Goal: Information Seeking & Learning: Check status

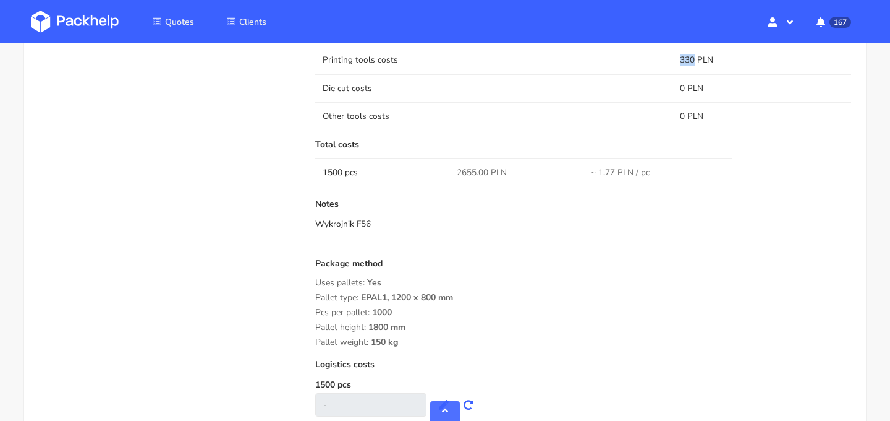
scroll to position [1038, 0]
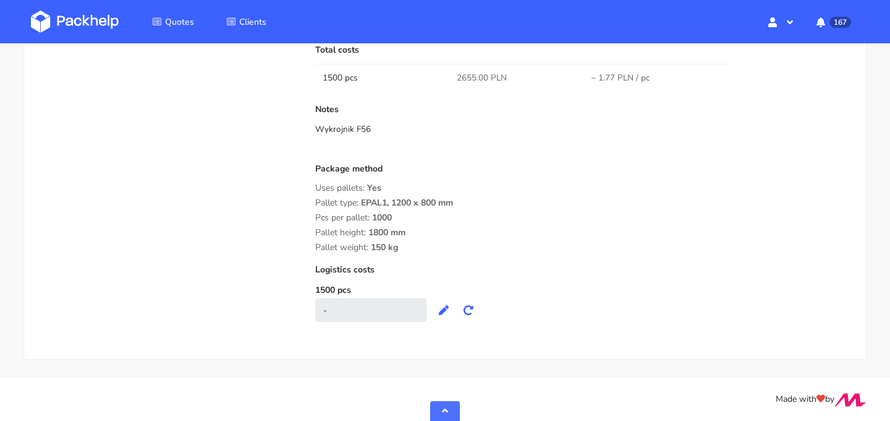
drag, startPoint x: 370, startPoint y: 131, endPoint x: 295, endPoint y: 131, distance: 75.4
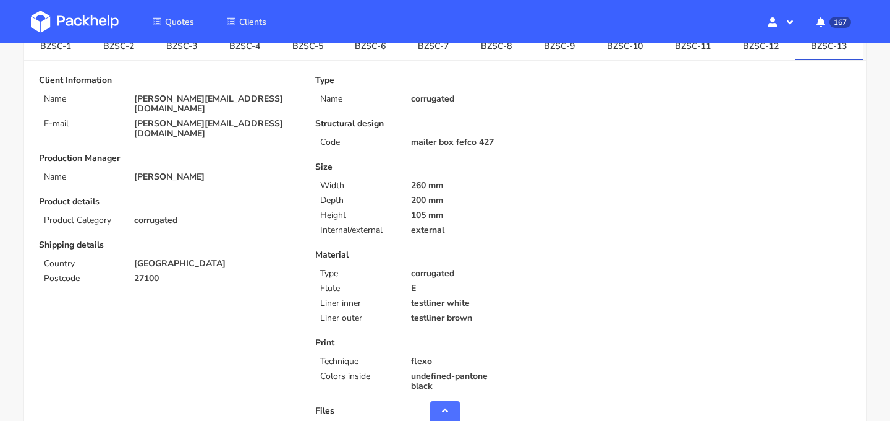
scroll to position [17, 0]
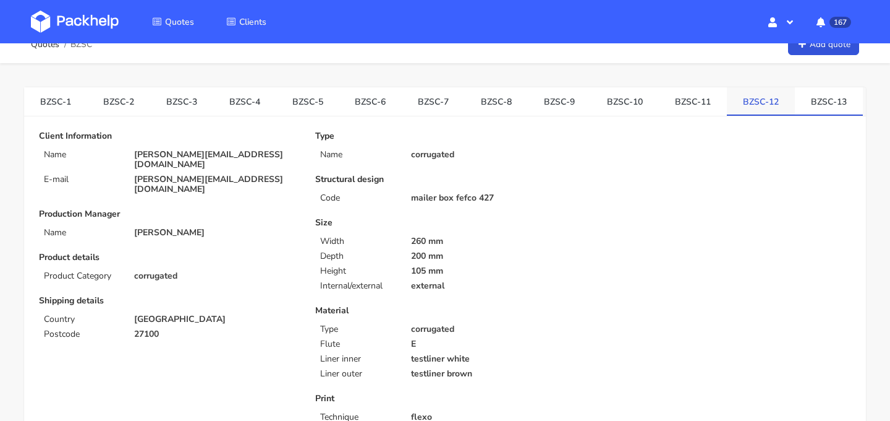
click at [741, 109] on link "BZSC-12" at bounding box center [761, 100] width 68 height 27
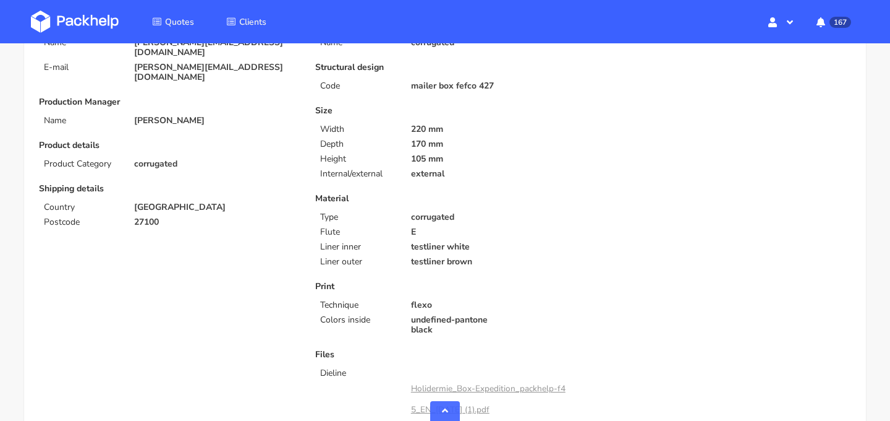
scroll to position [0, 0]
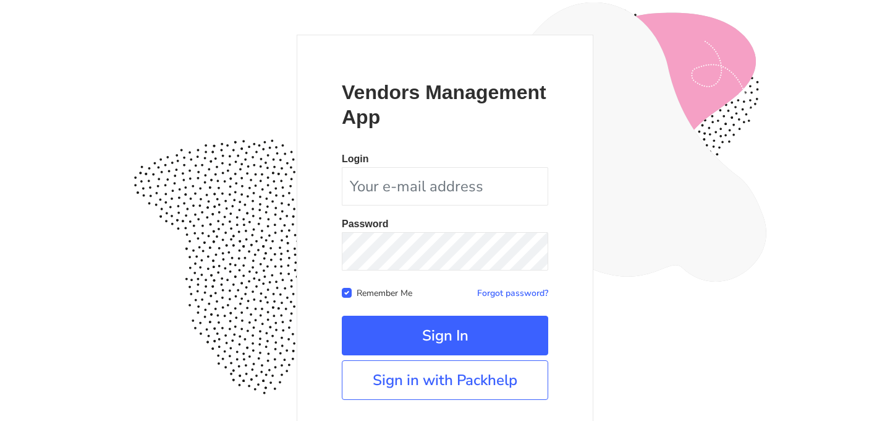
scroll to position [77, 0]
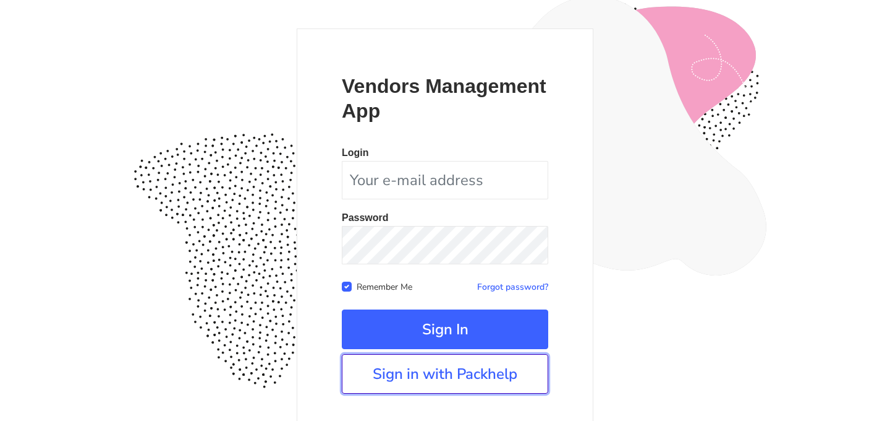
click at [451, 382] on link "Sign in with Packhelp" at bounding box center [445, 374] width 207 height 40
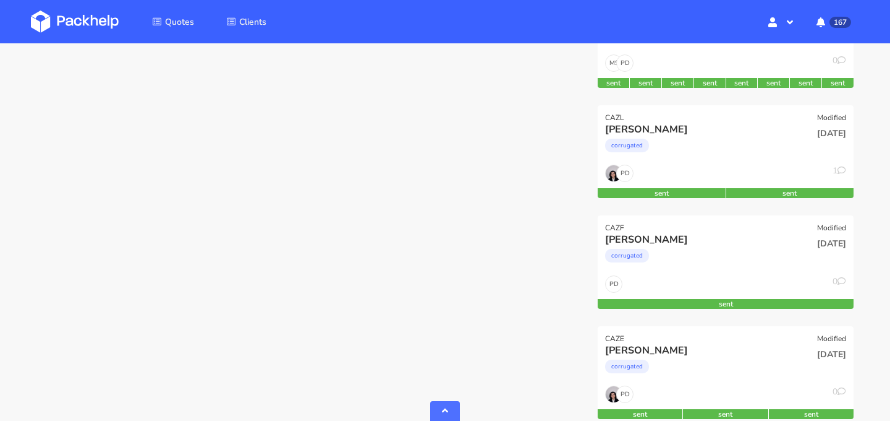
scroll to position [674, 0]
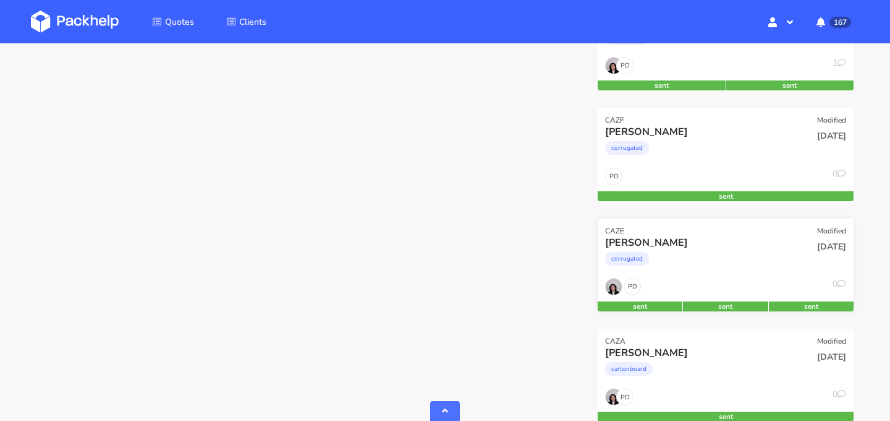
click at [724, 276] on div "[PERSON_NAME] corrugated" at bounding box center [683, 257] width 173 height 42
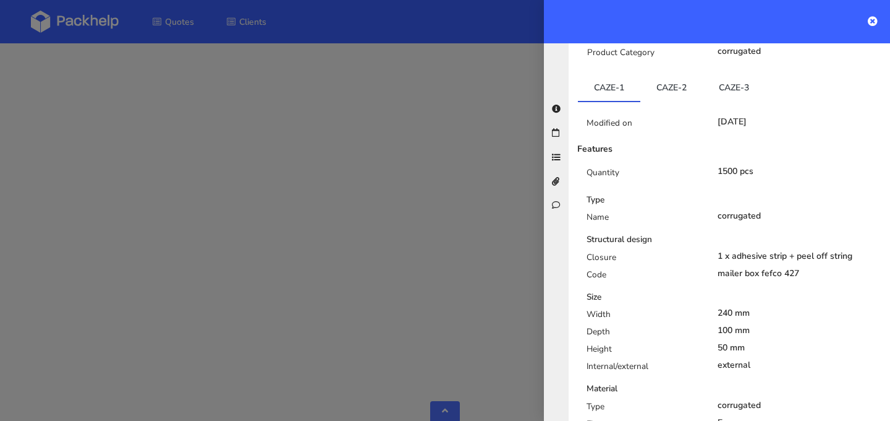
scroll to position [280, 0]
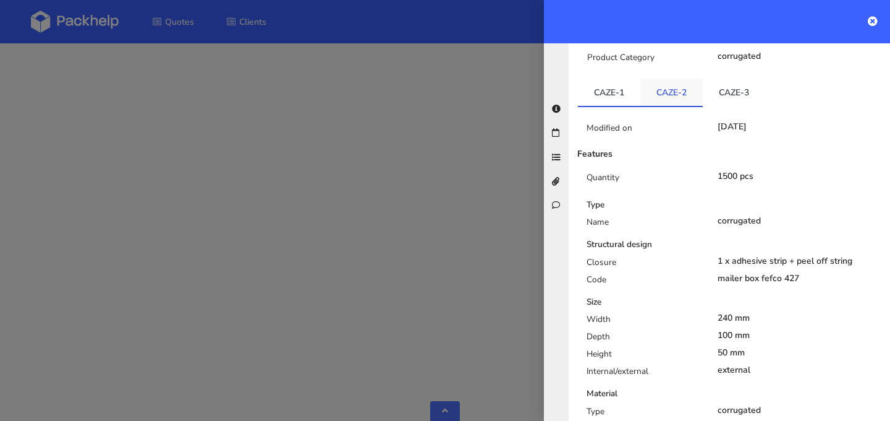
click at [676, 92] on link "CAZE-2" at bounding box center [672, 92] width 62 height 27
click at [729, 80] on link "CAZE-3" at bounding box center [734, 92] width 62 height 27
click at [660, 80] on link "CAZE-2" at bounding box center [672, 92] width 62 height 27
click at [742, 82] on link "CAZE-3" at bounding box center [734, 92] width 62 height 27
click at [675, 82] on link "CAZE-2" at bounding box center [672, 92] width 62 height 27
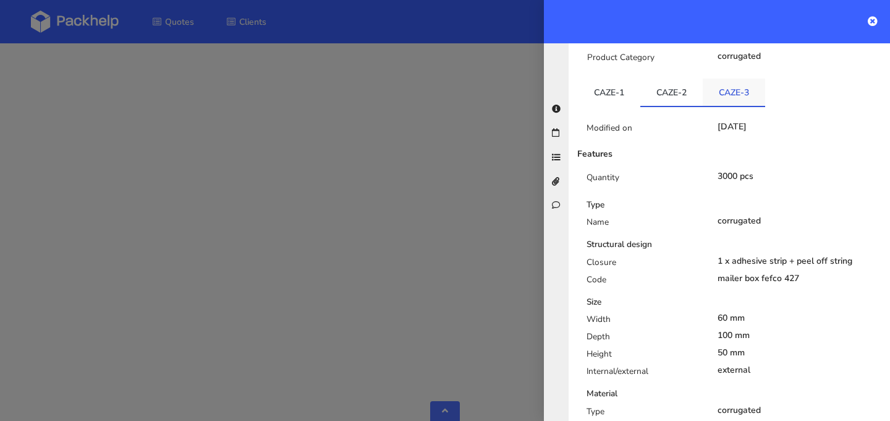
click at [748, 81] on link "CAZE-3" at bounding box center [734, 92] width 62 height 27
click at [677, 80] on link "CAZE-2" at bounding box center [672, 92] width 62 height 27
click at [740, 82] on link "CAZE-3" at bounding box center [734, 92] width 62 height 27
click at [666, 91] on link "CAZE-2" at bounding box center [672, 92] width 62 height 27
click at [738, 84] on link "CAZE-3" at bounding box center [734, 92] width 62 height 27
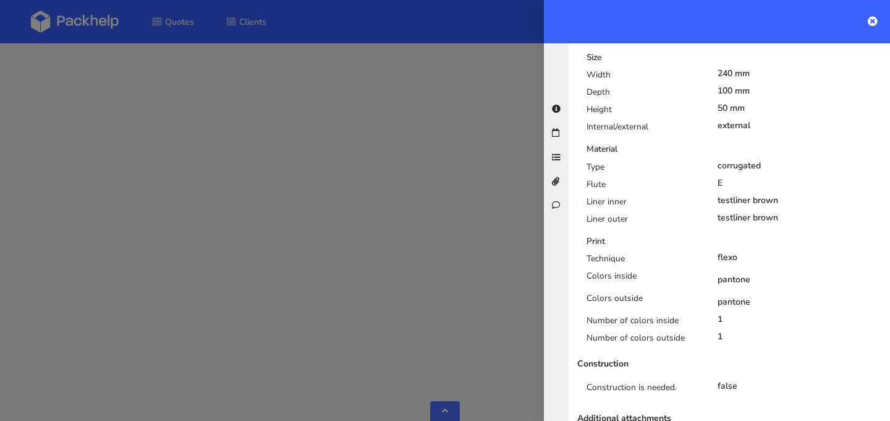
scroll to position [597, 0]
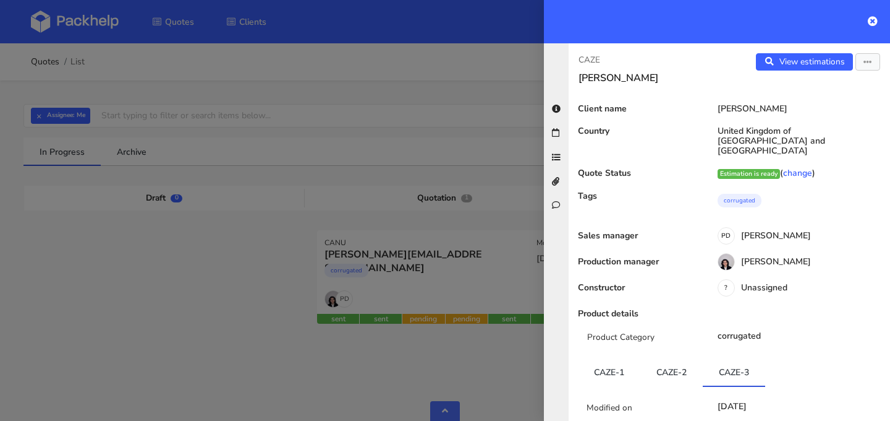
click at [874, 22] on icon at bounding box center [873, 21] width 10 height 10
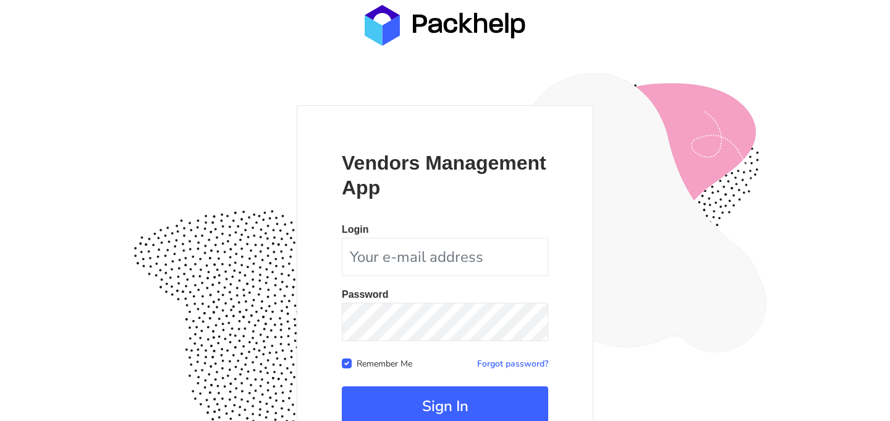
scroll to position [113, 0]
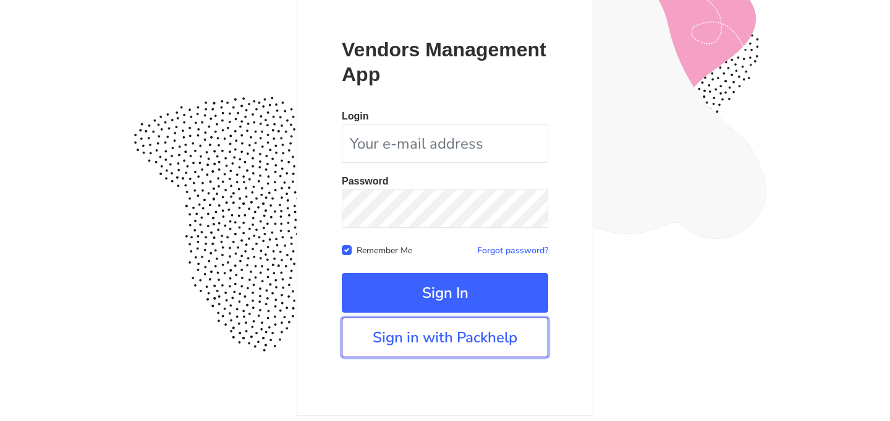
click at [456, 354] on link "Sign in with Packhelp" at bounding box center [445, 337] width 207 height 40
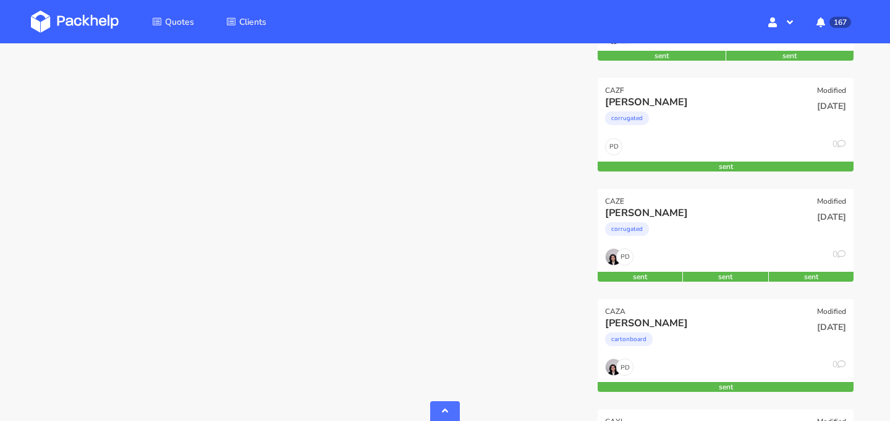
scroll to position [728, 0]
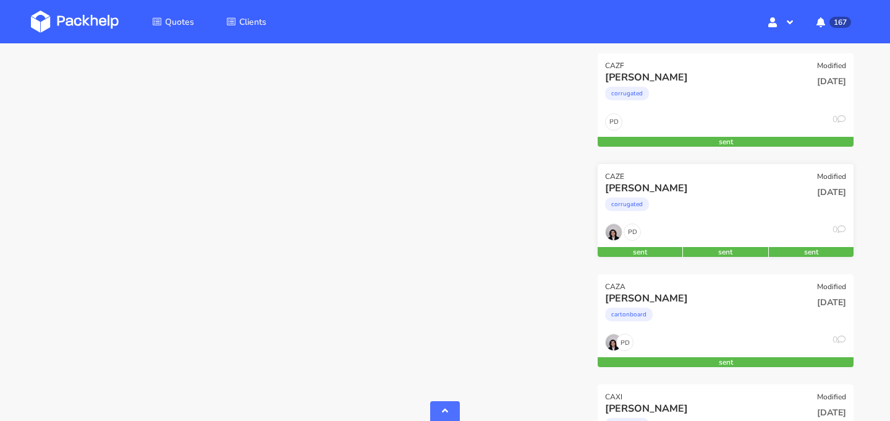
click at [743, 202] on div "corrugated" at bounding box center [687, 207] width 164 height 25
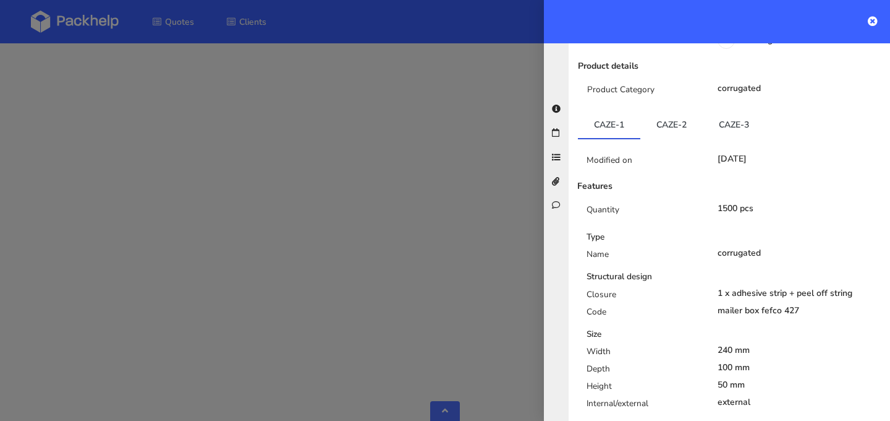
scroll to position [252, 0]
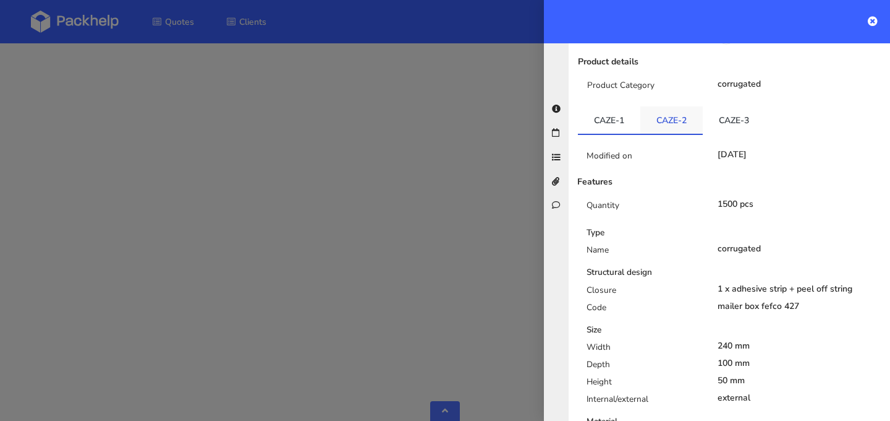
click at [676, 120] on link "CAZE-2" at bounding box center [672, 119] width 62 height 27
click at [730, 109] on link "CAZE-3" at bounding box center [734, 119] width 62 height 27
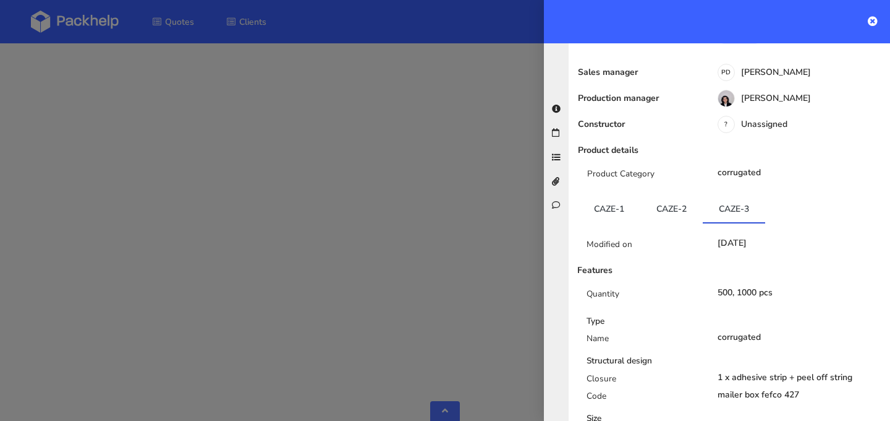
scroll to position [0, 0]
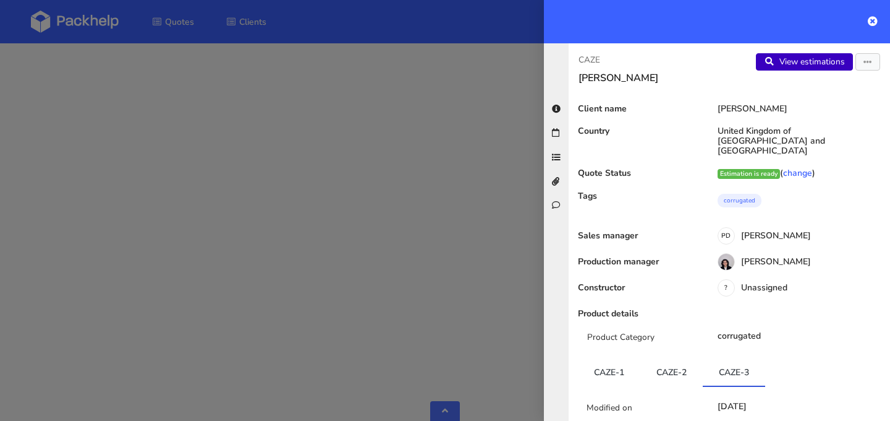
click at [819, 63] on link "View estimations" at bounding box center [804, 61] width 97 height 17
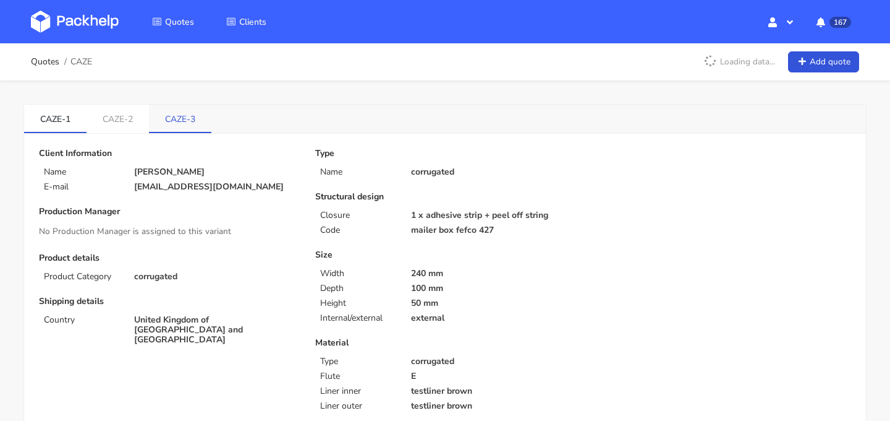
click at [195, 112] on link "CAZE-3" at bounding box center [180, 118] width 62 height 27
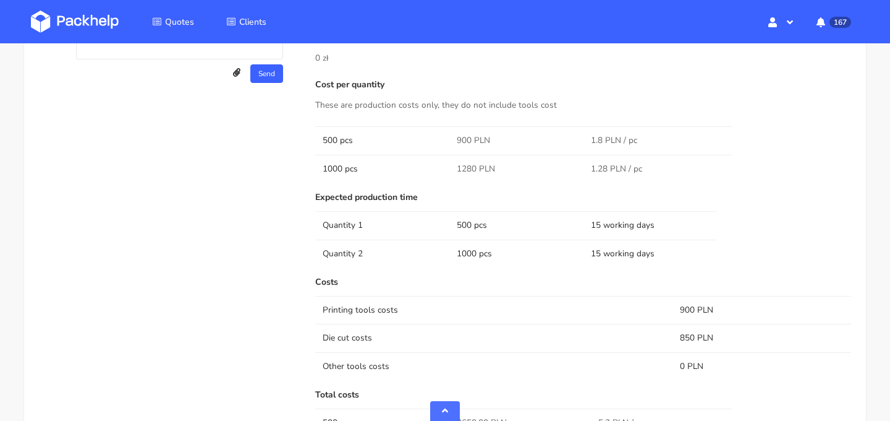
scroll to position [673, 0]
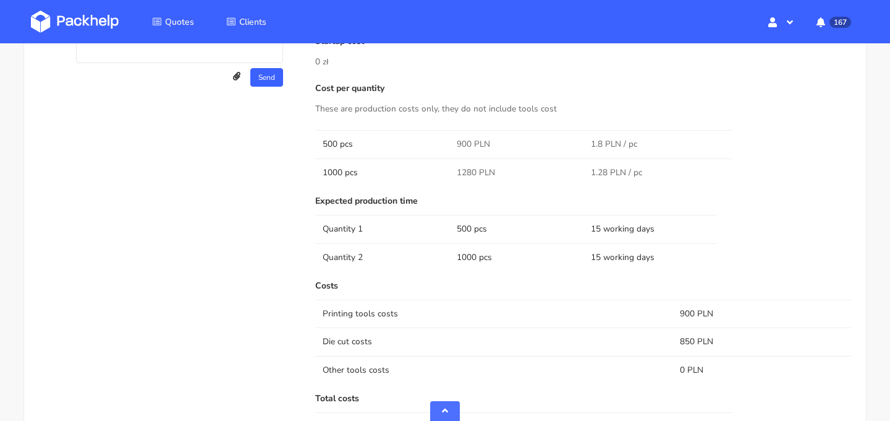
drag, startPoint x: 458, startPoint y: 152, endPoint x: 500, endPoint y: 152, distance: 42.7
click at [500, 152] on td "900 PLN" at bounding box center [517, 144] width 134 height 28
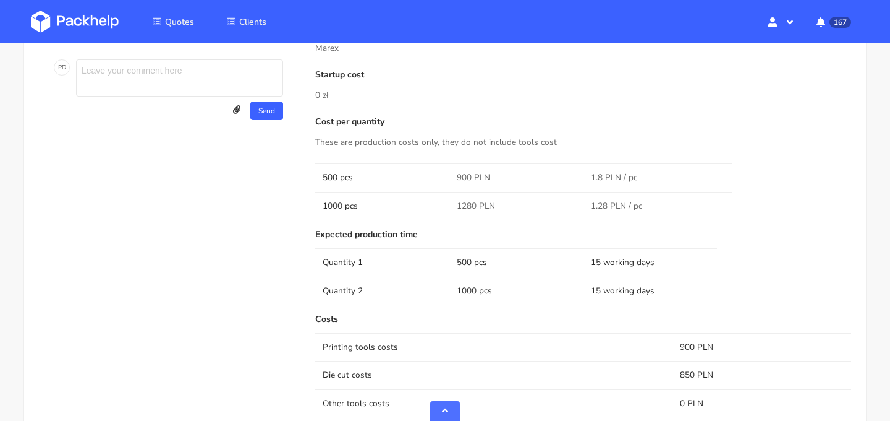
scroll to position [639, 0]
drag, startPoint x: 476, startPoint y: 207, endPoint x: 448, endPoint y: 207, distance: 28.4
click at [448, 207] on tr "1000 pcs 1280 PLN 1.28 PLN / pc" at bounding box center [583, 206] width 536 height 28
copy tr "1280"
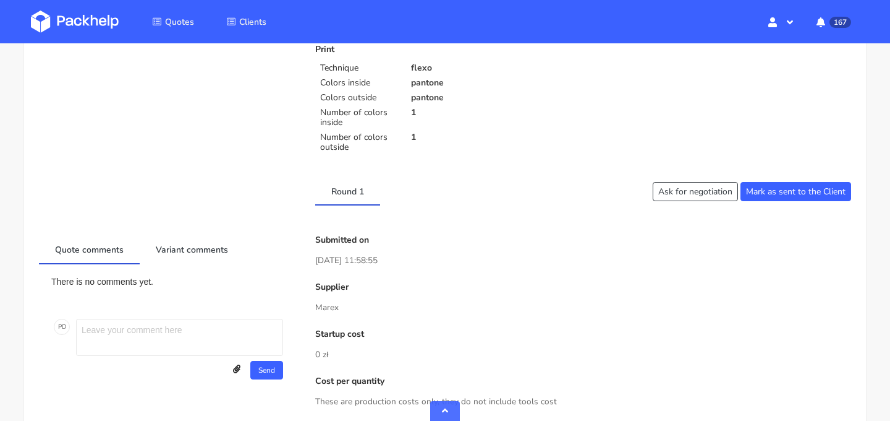
scroll to position [0, 0]
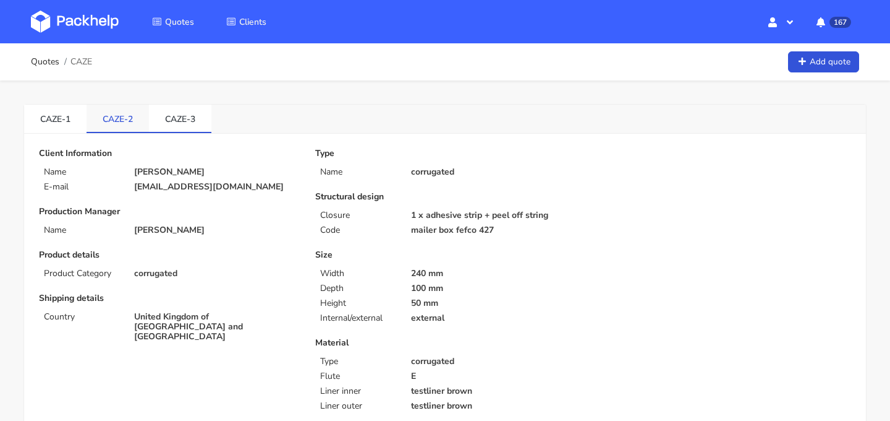
click at [122, 113] on link "CAZE-2" at bounding box center [118, 118] width 62 height 27
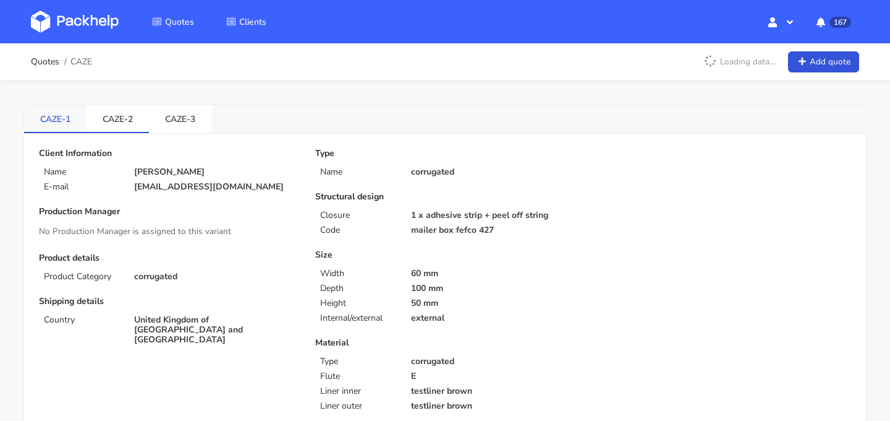
click at [72, 117] on link "CAZE-1" at bounding box center [55, 118] width 62 height 27
click at [193, 118] on link "CAZE-3" at bounding box center [180, 118] width 62 height 27
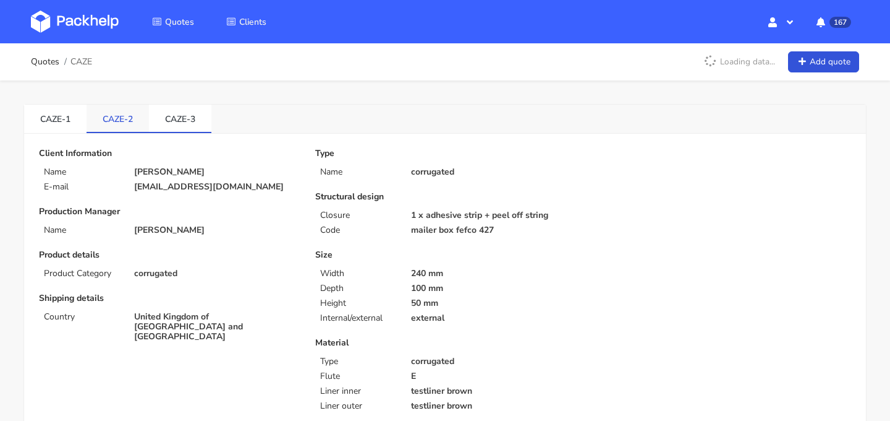
click at [130, 122] on link "CAZE-2" at bounding box center [118, 118] width 62 height 27
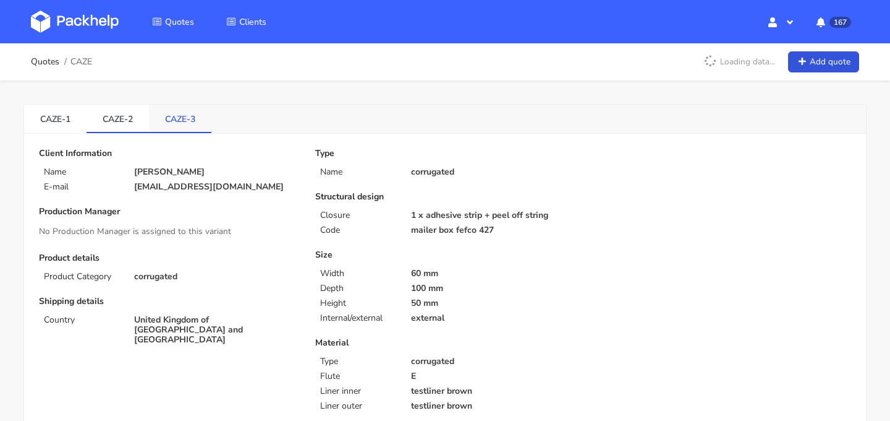
click at [169, 126] on link "CAZE-3" at bounding box center [180, 118] width 62 height 27
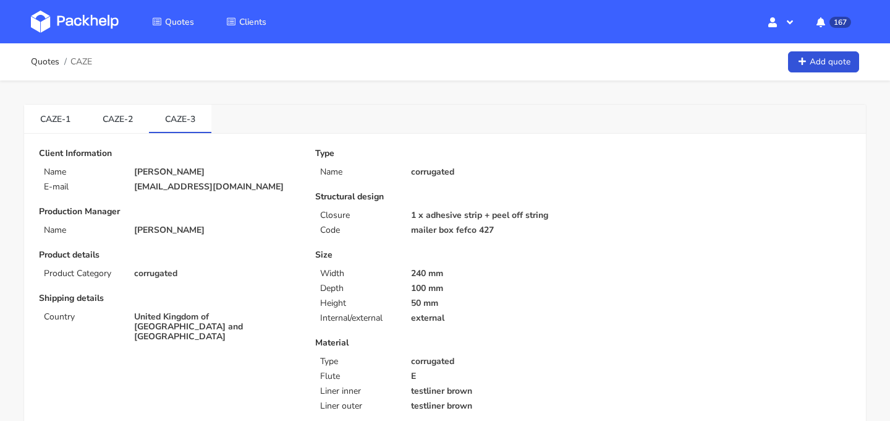
click at [85, 62] on span "CAZE" at bounding box center [81, 62] width 22 height 10
click at [46, 61] on link "Quotes" at bounding box center [45, 62] width 28 height 10
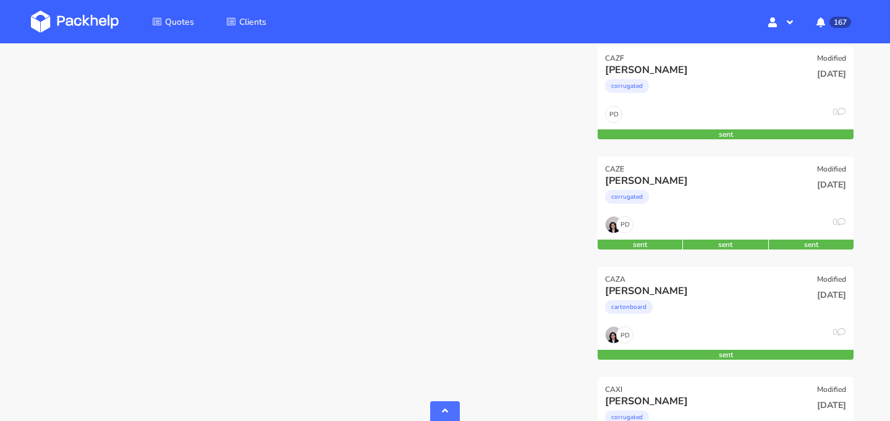
scroll to position [741, 0]
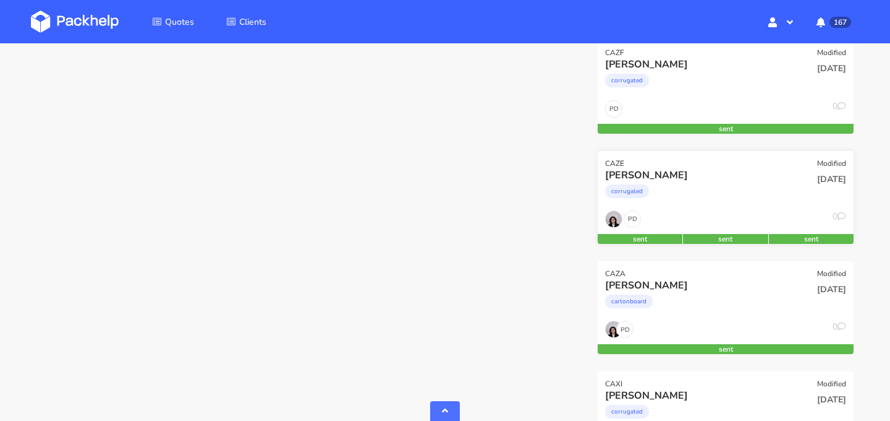
click at [733, 208] on div "[PERSON_NAME] corrugated" at bounding box center [683, 189] width 173 height 42
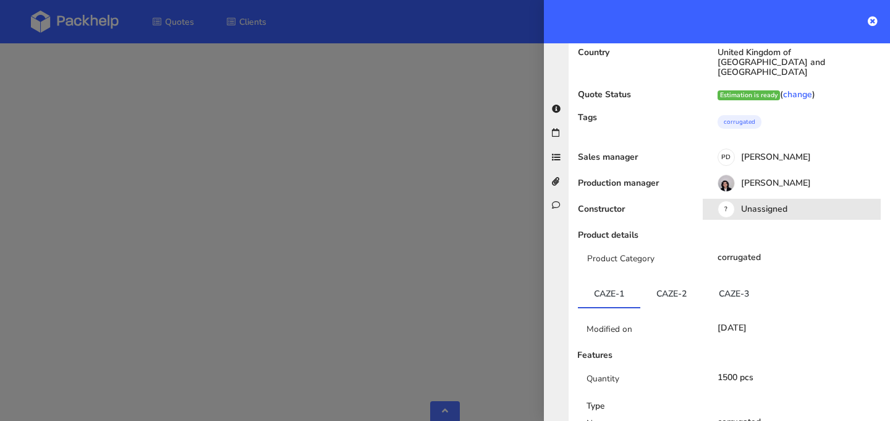
scroll to position [105, 0]
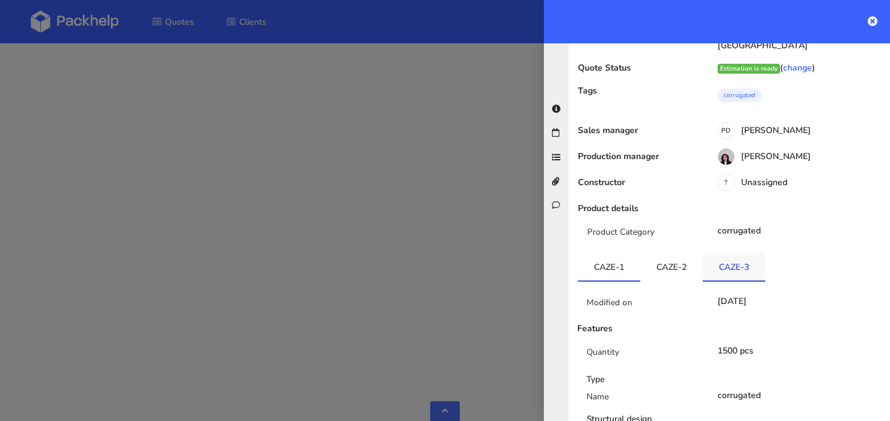
click at [746, 260] on link "CAZE-3" at bounding box center [734, 266] width 62 height 27
click at [676, 261] on link "CAZE-2" at bounding box center [672, 266] width 62 height 27
click at [725, 261] on link "CAZE-3" at bounding box center [734, 266] width 62 height 27
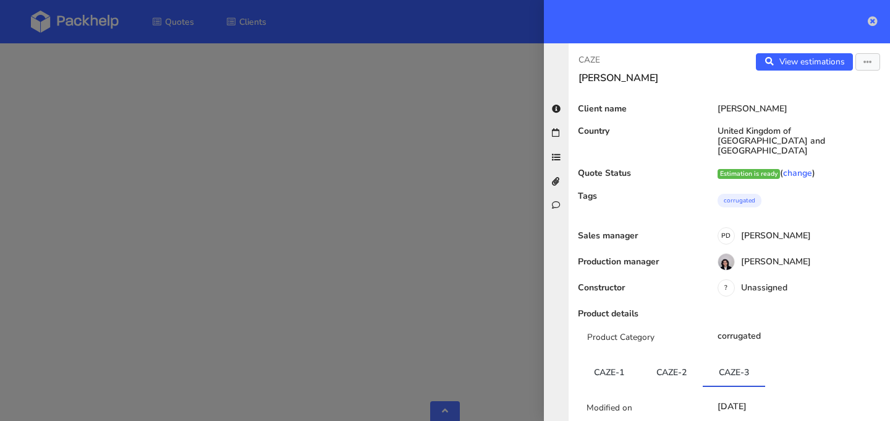
click at [873, 23] on icon at bounding box center [873, 21] width 10 height 10
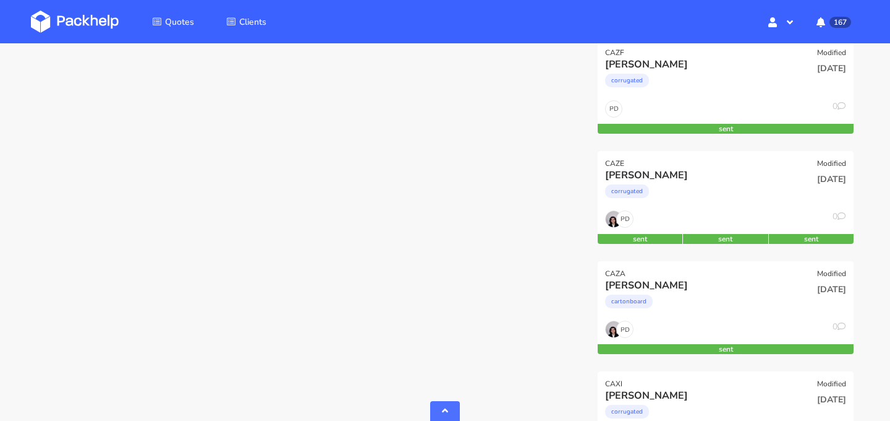
scroll to position [105, 0]
click at [96, 35] on link at bounding box center [84, 22] width 106 height 36
